Goal: Task Accomplishment & Management: Manage account settings

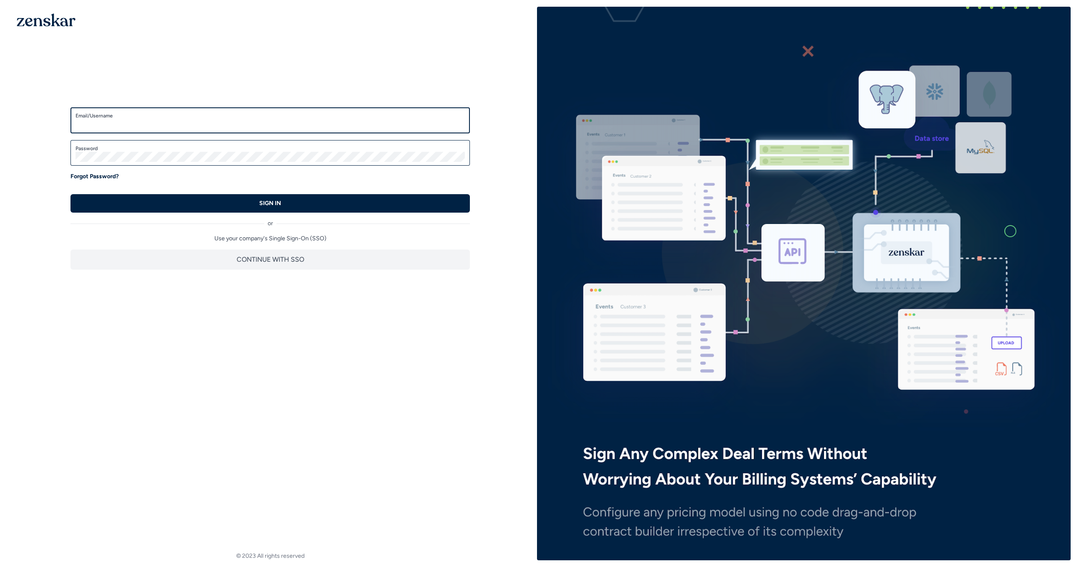
type input "**********"
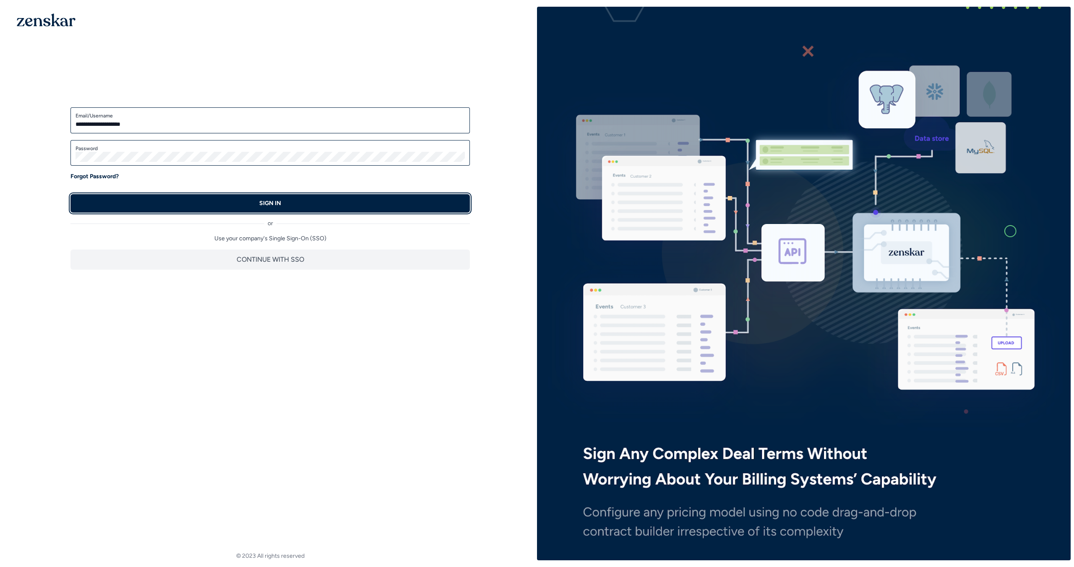
click at [420, 207] on button "SIGN IN" at bounding box center [269, 203] width 399 height 18
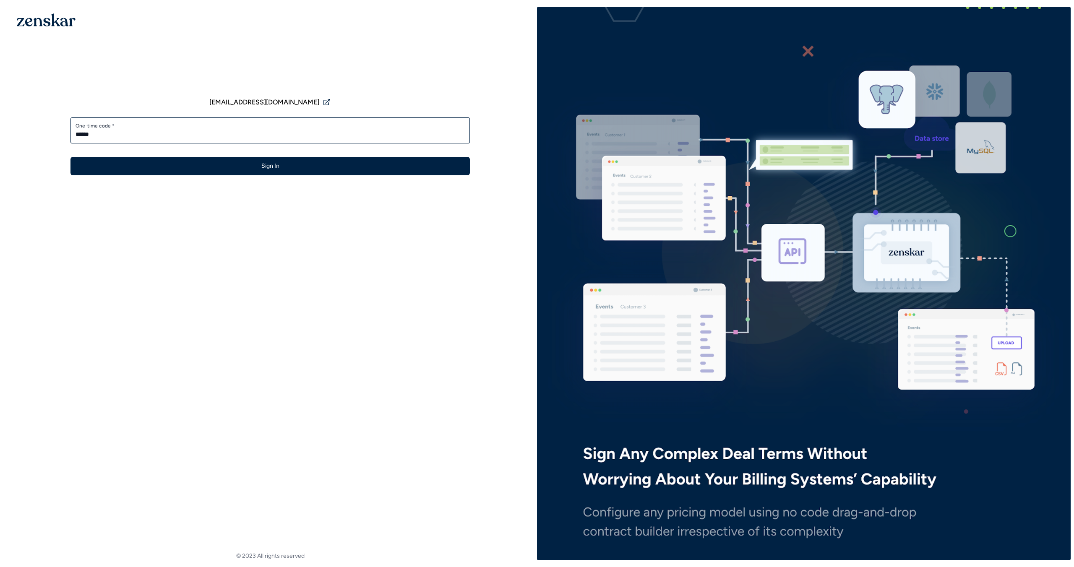
type input "******"
click at [70, 157] on button "Sign In" at bounding box center [269, 166] width 399 height 18
